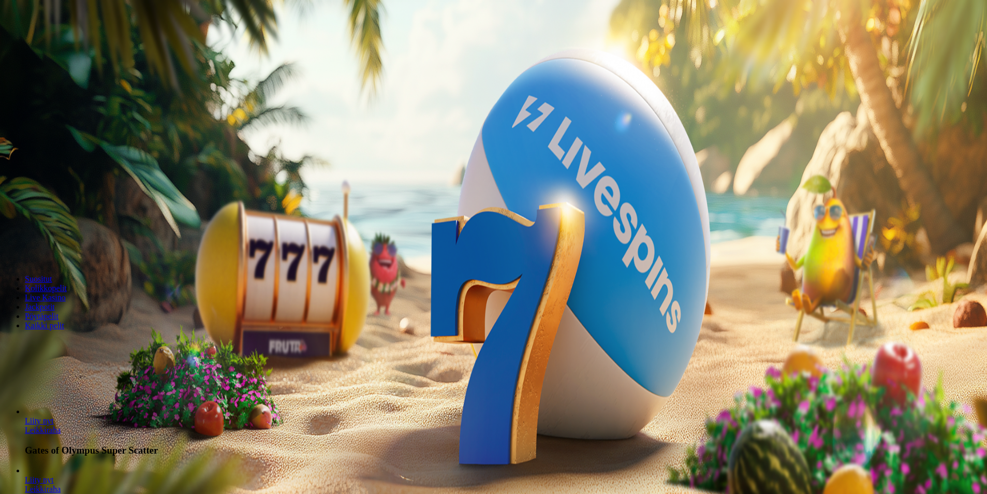
click at [59, 41] on span "Kirjaudu" at bounding box center [71, 38] width 25 height 8
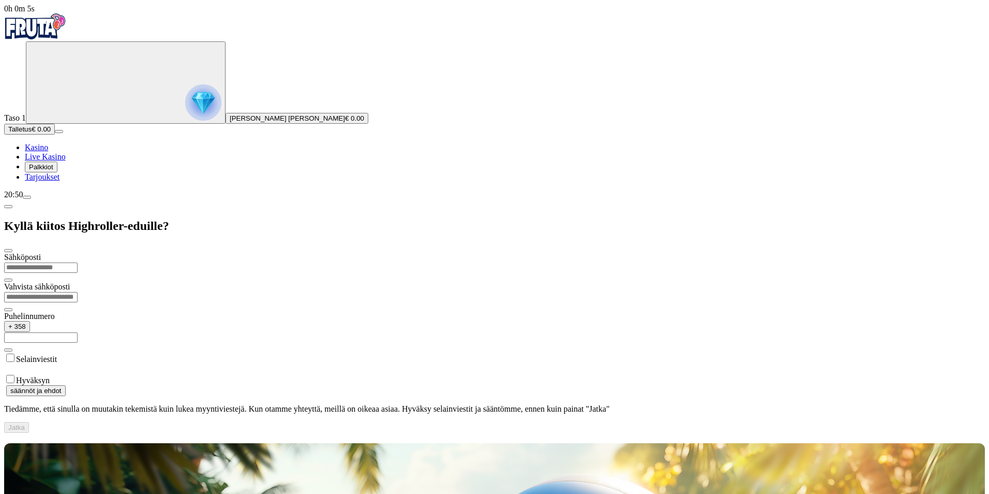
click at [185, 100] on img "Primary" at bounding box center [203, 102] width 36 height 36
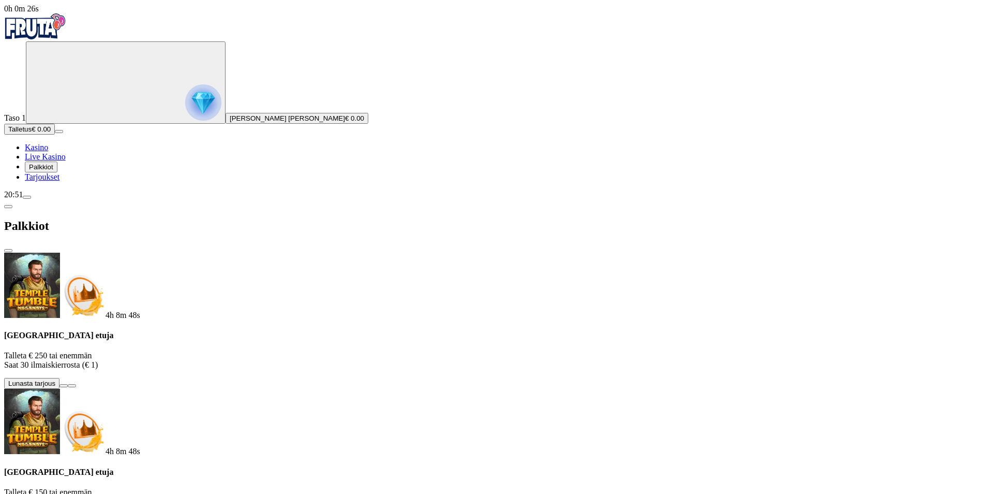
click at [8, 206] on span "chevron-left icon" at bounding box center [8, 206] width 0 height 0
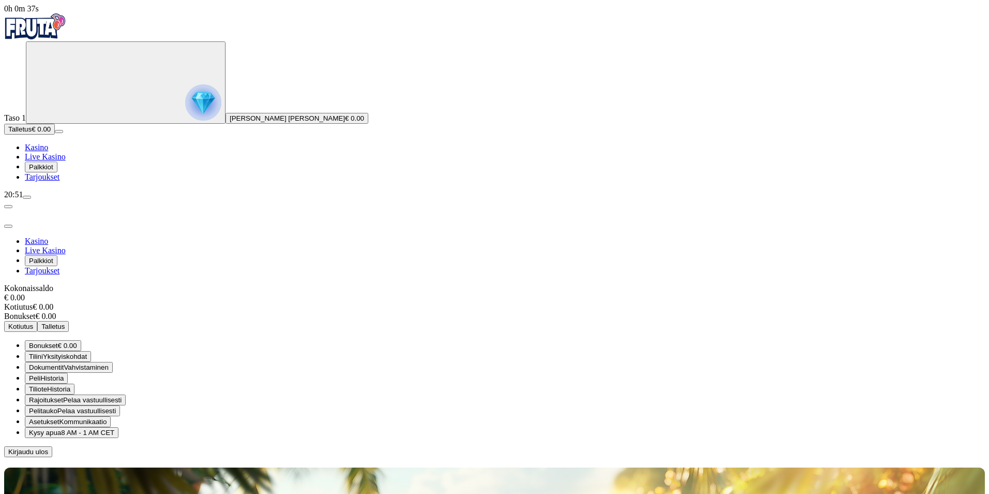
click at [27, 197] on span "menu icon" at bounding box center [27, 197] width 0 height 0
click at [61, 428] on span "Kysy apua" at bounding box center [45, 432] width 32 height 8
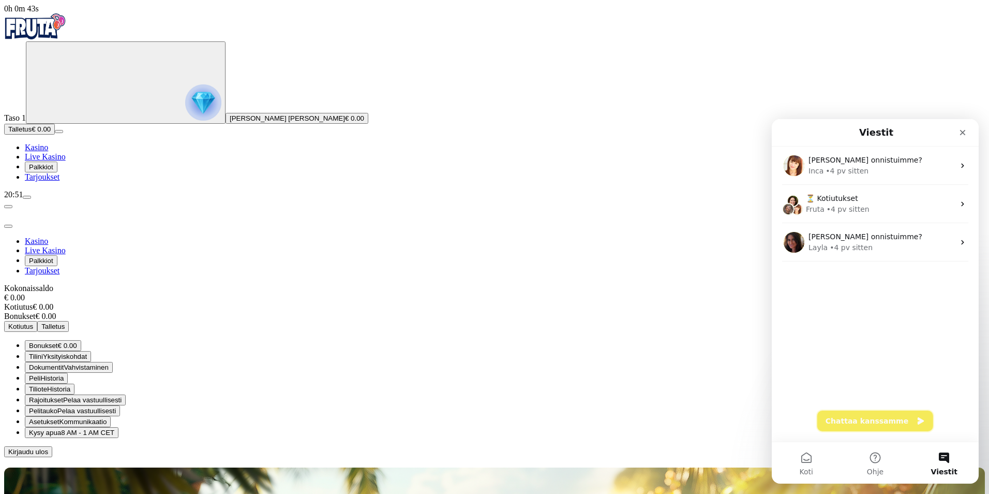
click at [875, 422] on button "Chattaa kanssamme" at bounding box center [876, 420] width 116 height 21
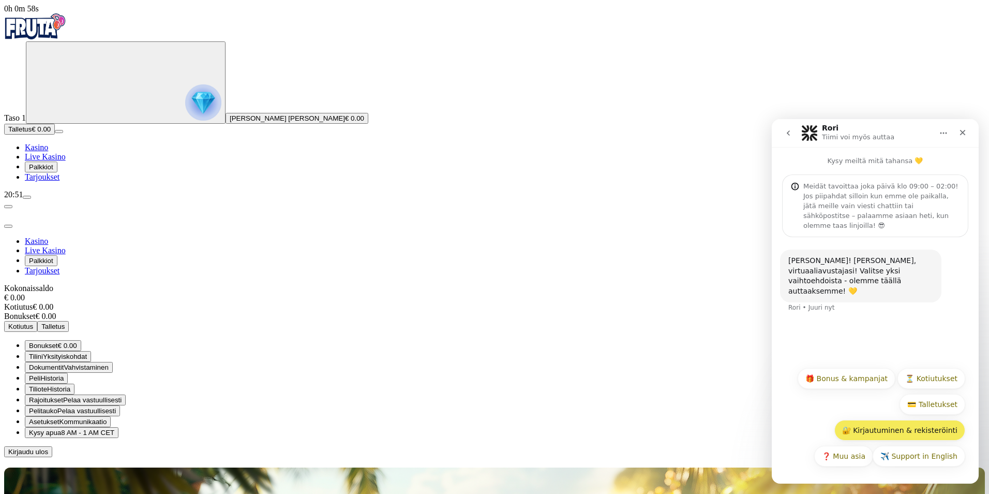
click at [902, 423] on button "🔐 Kirjautuminen & rekisteröinti" at bounding box center [900, 430] width 131 height 21
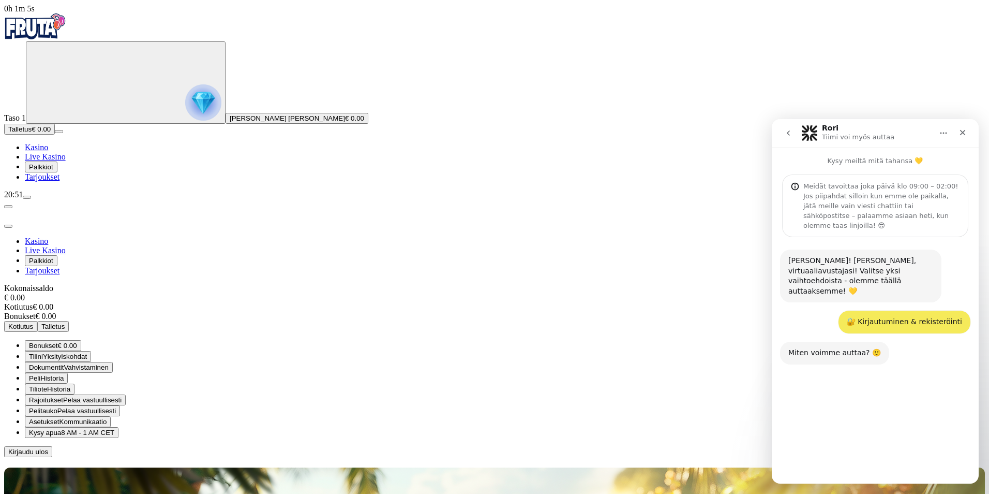
click at [935, 451] on button "Aloita alusta" at bounding box center [935, 456] width 61 height 21
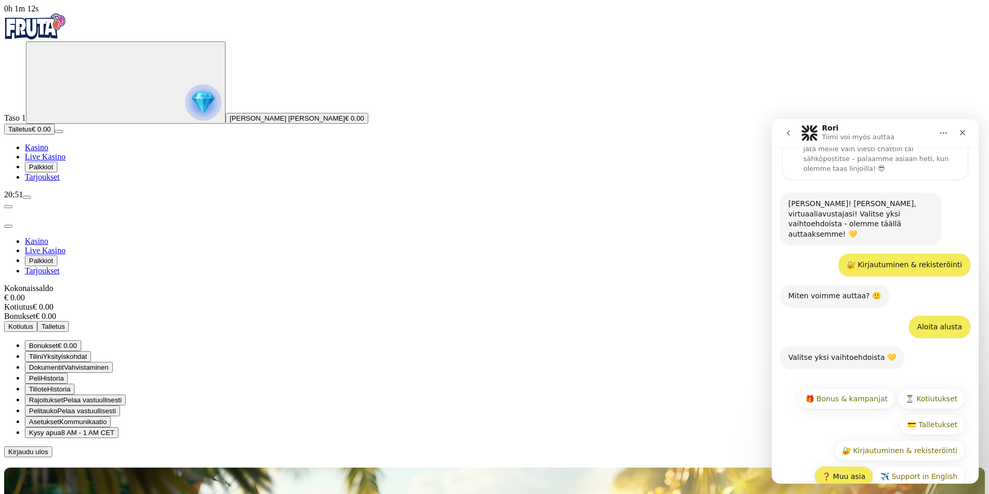
click at [836, 466] on button "❓ Muu asia" at bounding box center [844, 476] width 59 height 21
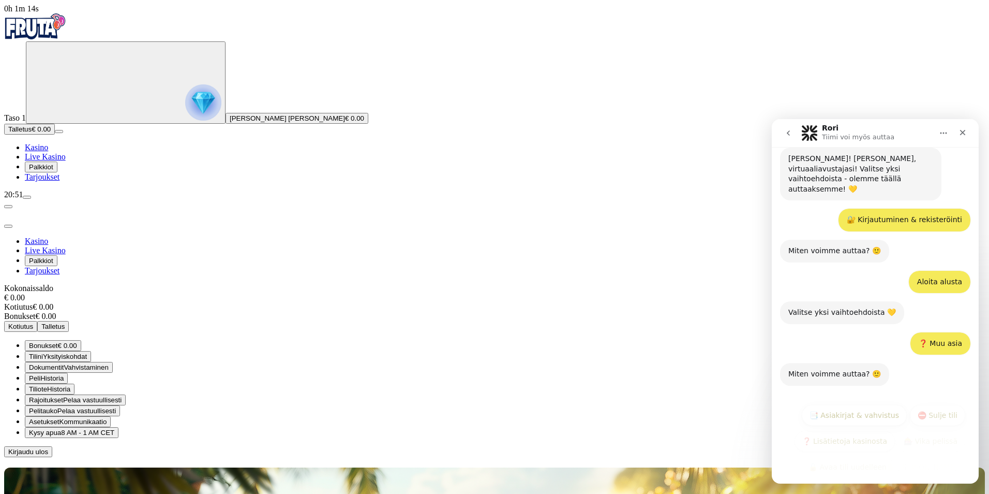
scroll to position [119, 0]
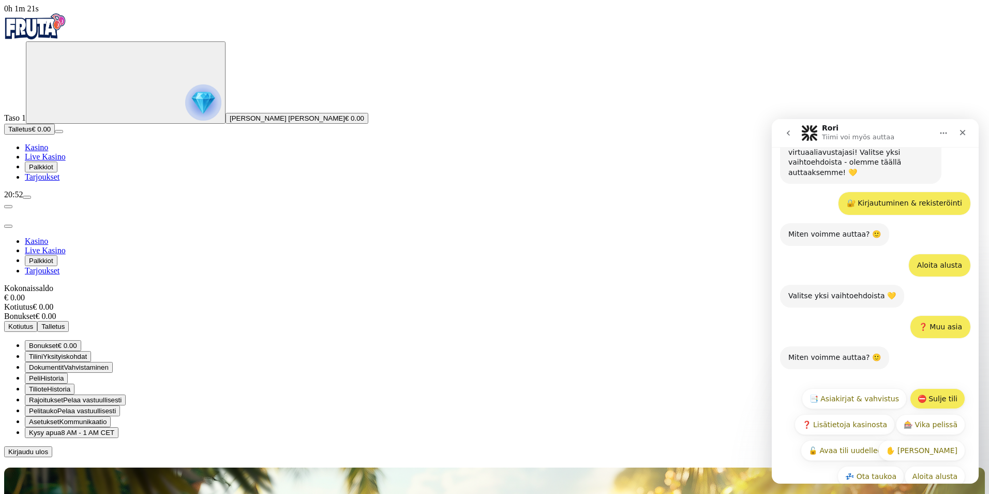
click at [932, 388] on button "⛔ Sulje tili" at bounding box center [937, 398] width 55 height 21
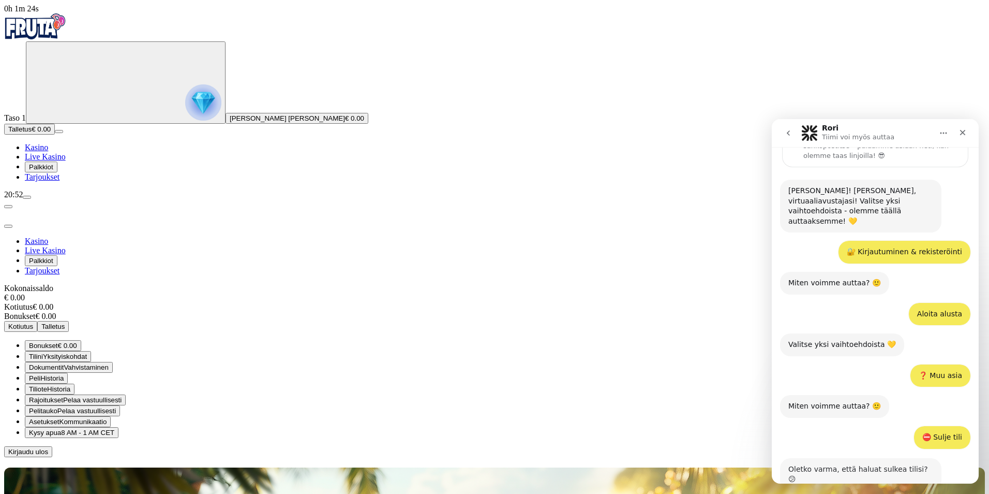
scroll to position [129, 0]
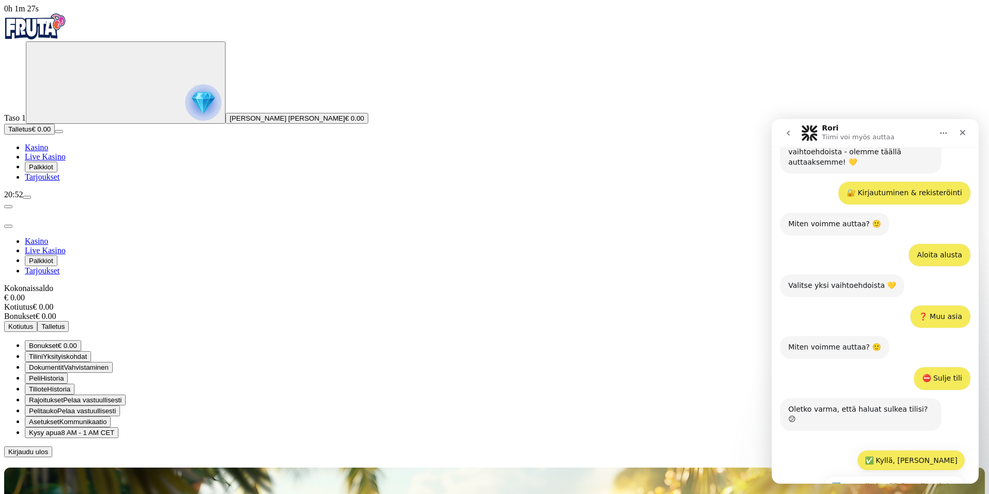
click at [929, 450] on button "✅ Kyllä, olen varma" at bounding box center [911, 460] width 108 height 21
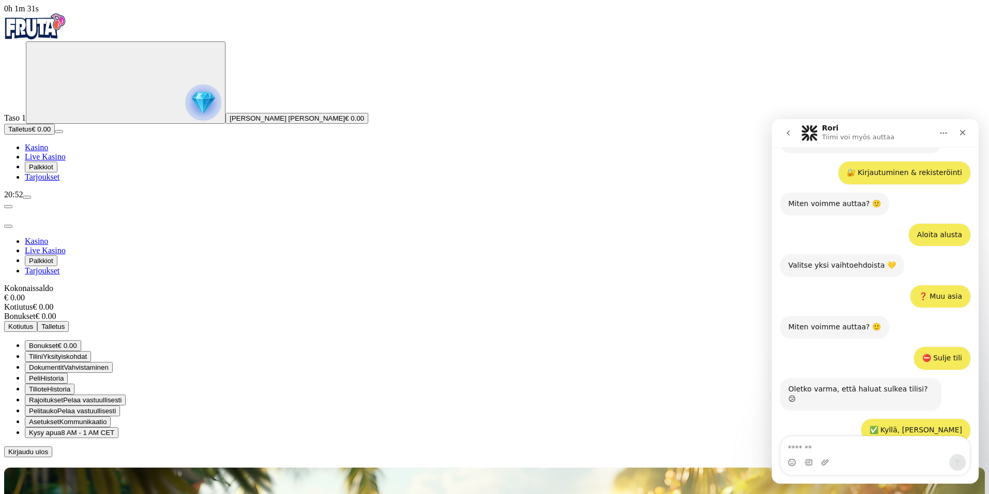
scroll to position [186, 0]
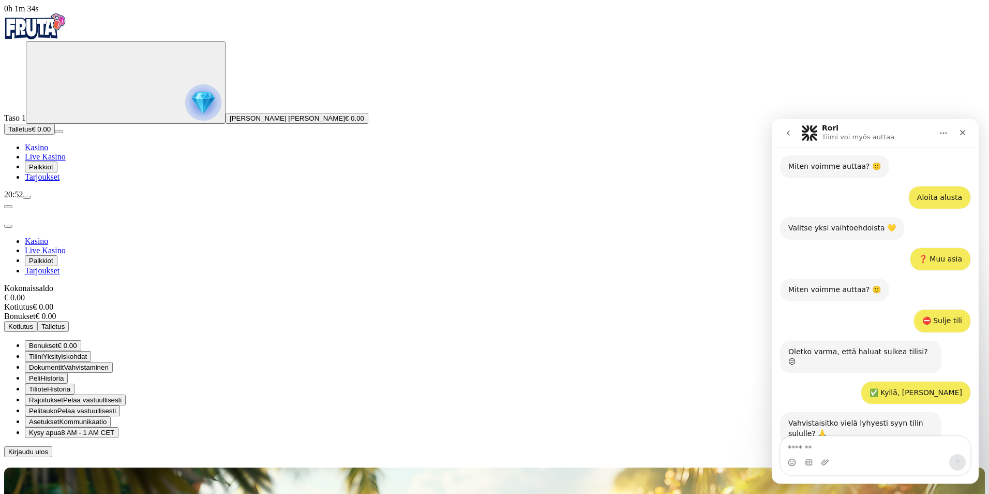
click at [870, 438] on textarea "Viesti…" at bounding box center [875, 445] width 189 height 18
type textarea "**********"
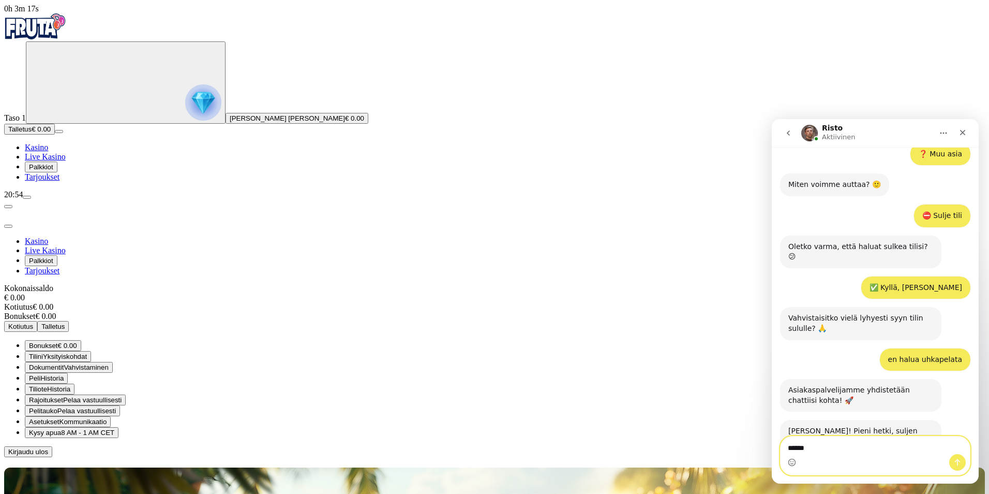
scroll to position [289, 0]
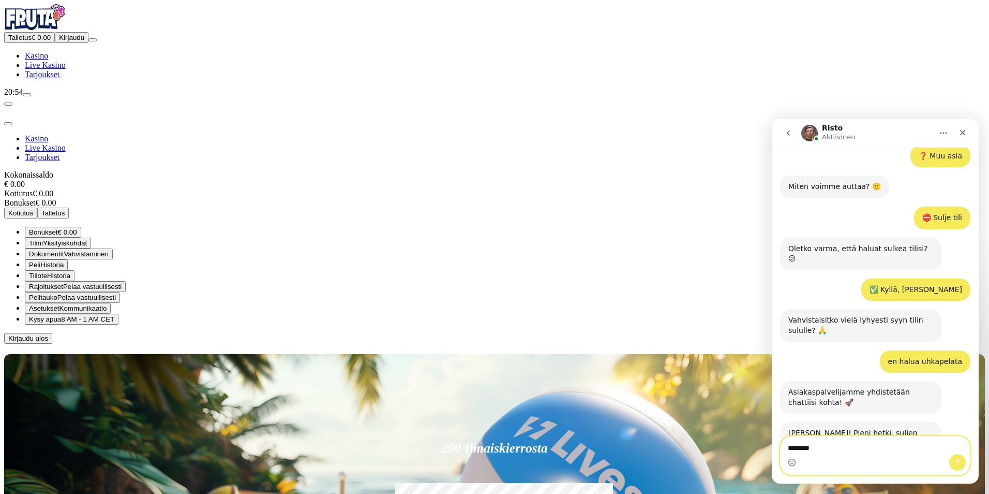
type textarea "*********"
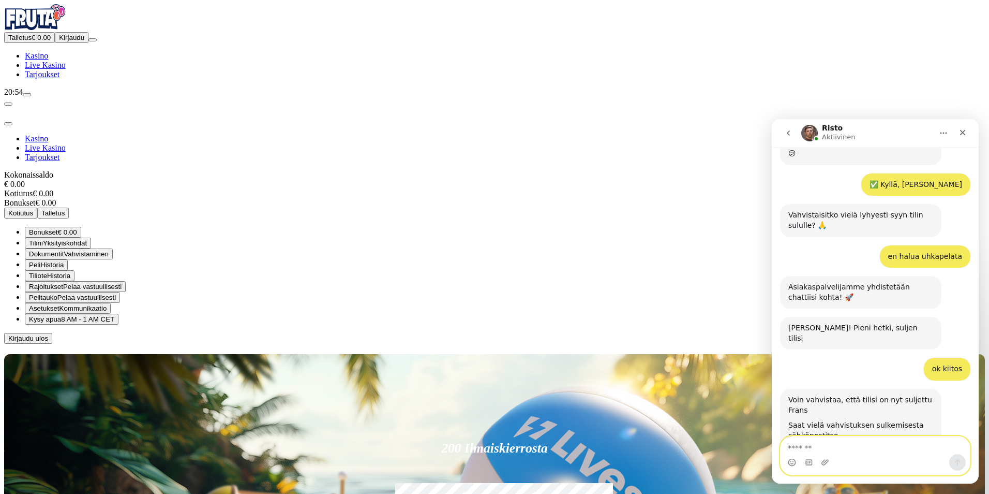
scroll to position [402, 0]
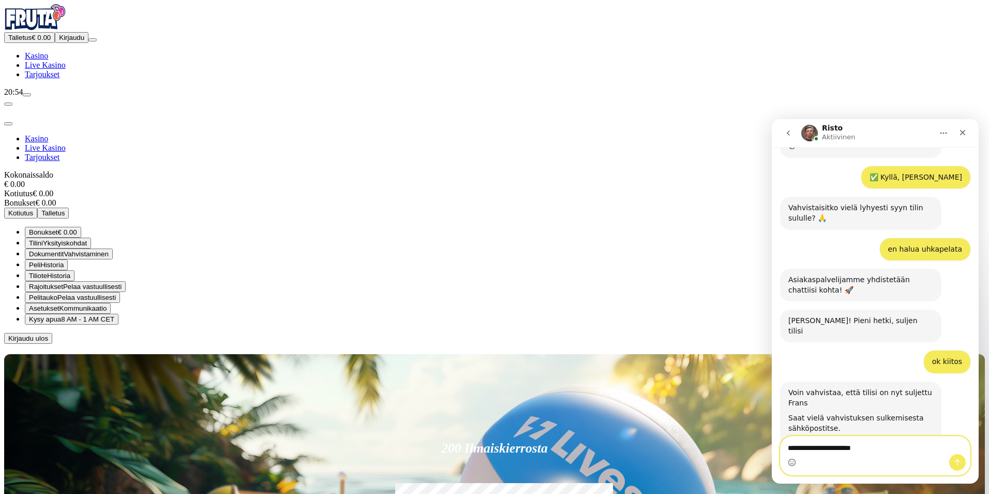
type textarea "**********"
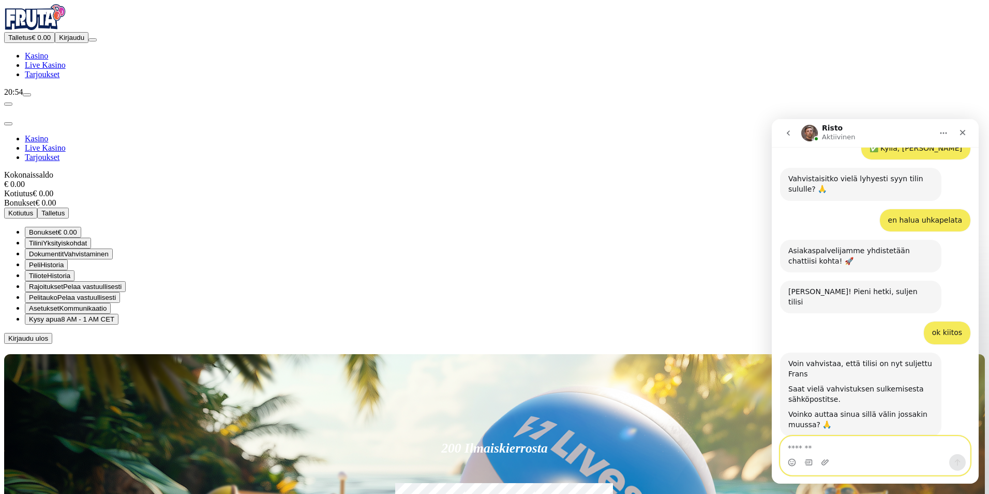
scroll to position [433, 0]
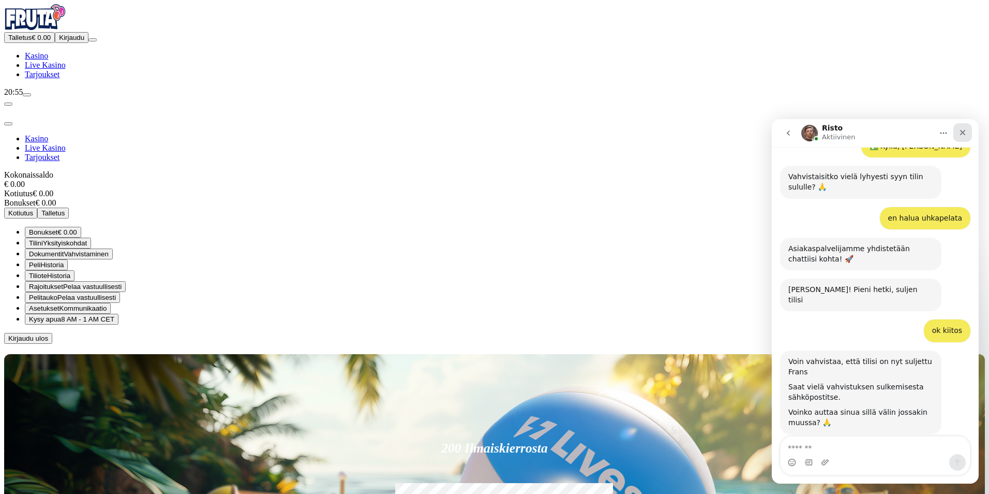
click at [965, 128] on icon "Sulje" at bounding box center [963, 132] width 8 height 8
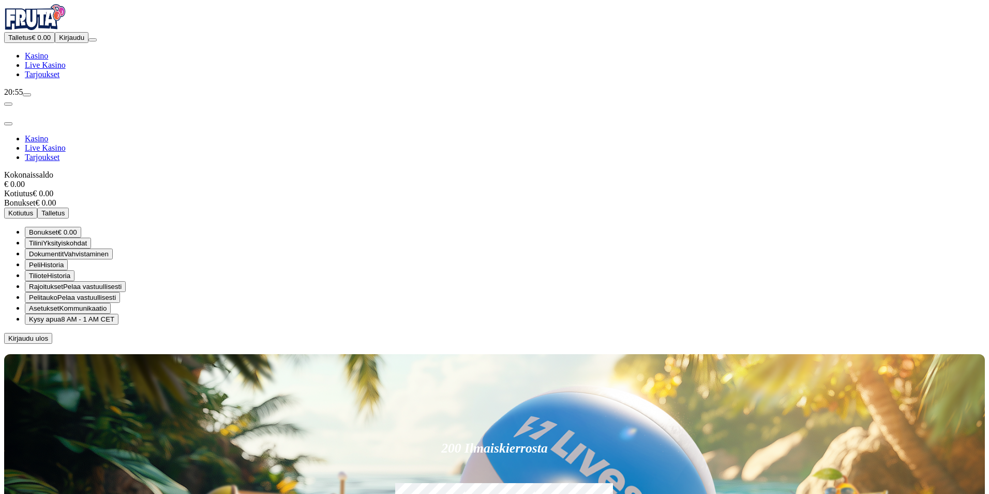
scroll to position [472, 0]
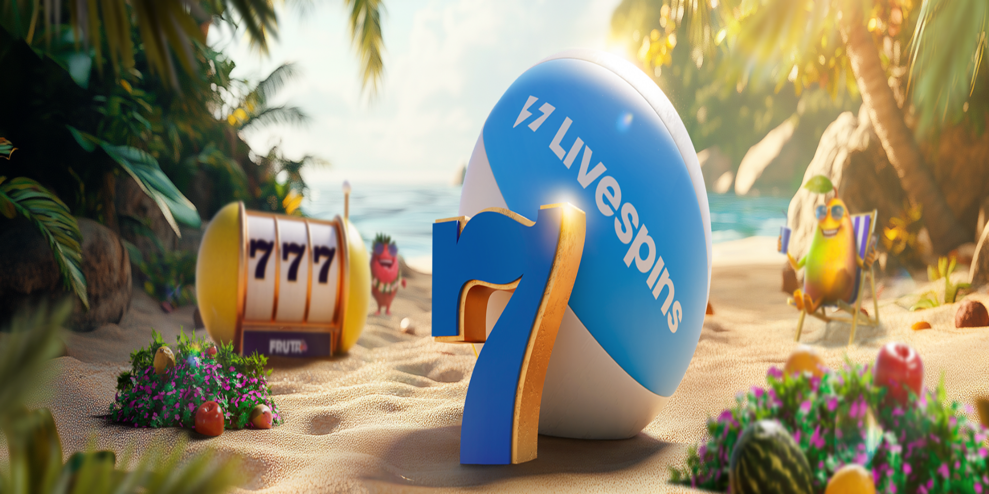
click at [60, 79] on span "Tarjoukset" at bounding box center [42, 74] width 35 height 9
